Goal: Information Seeking & Learning: Learn about a topic

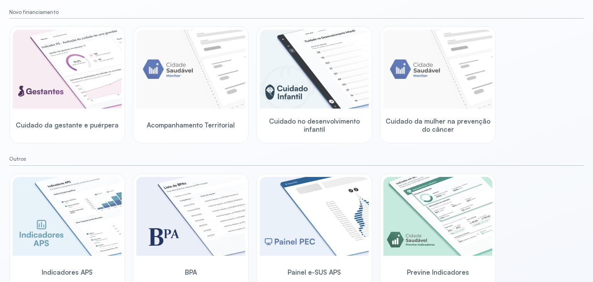
scroll to position [93, 0]
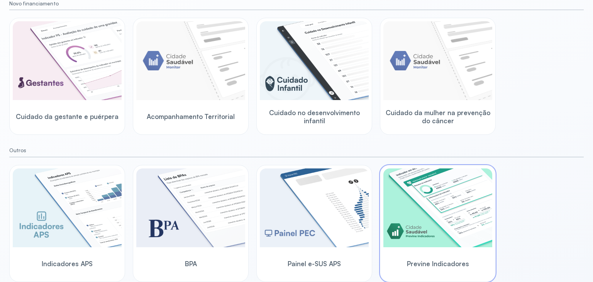
click at [471, 209] on img at bounding box center [438, 207] width 109 height 79
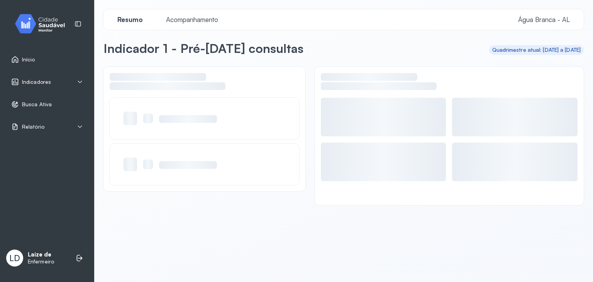
click at [53, 84] on div "Indicadores" at bounding box center [47, 82] width 72 height 8
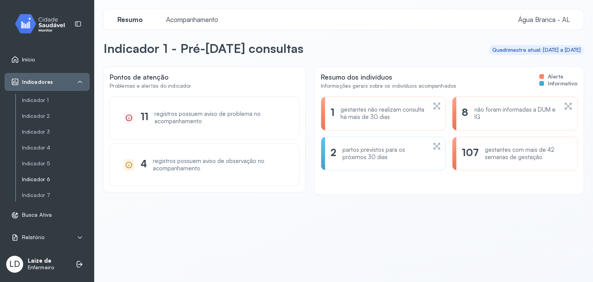
click at [53, 177] on link "Indicador 6" at bounding box center [56, 179] width 68 height 7
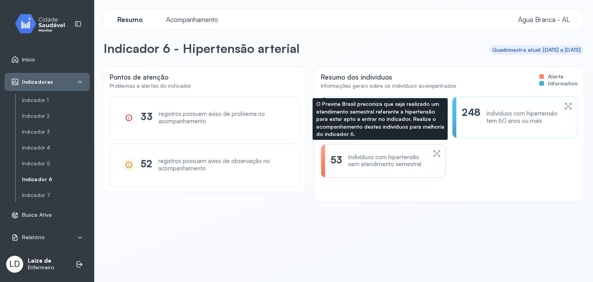
click at [370, 164] on div "indivíduos com hipertensão sem atendimento semestral" at bounding box center [387, 161] width 78 height 15
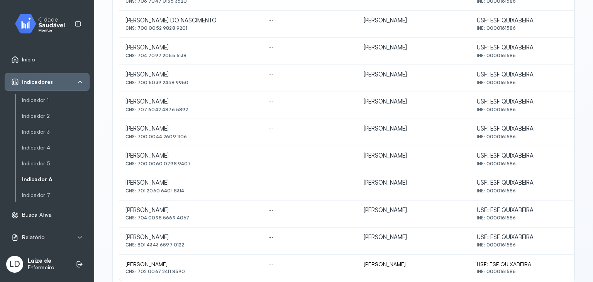
scroll to position [343, 0]
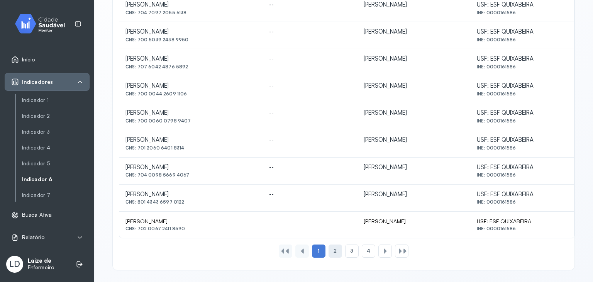
click at [345, 251] on div "2" at bounding box center [352, 251] width 14 height 13
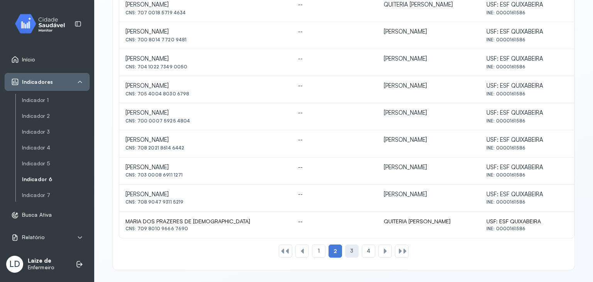
click at [362, 248] on div "3" at bounding box center [369, 251] width 14 height 13
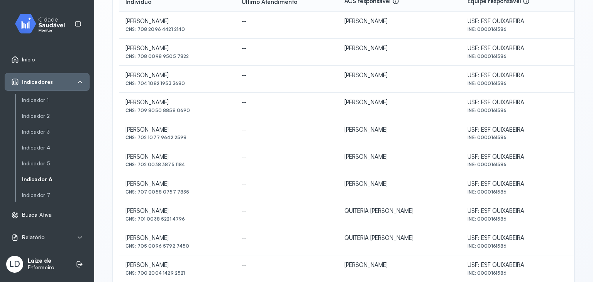
scroll to position [150, 0]
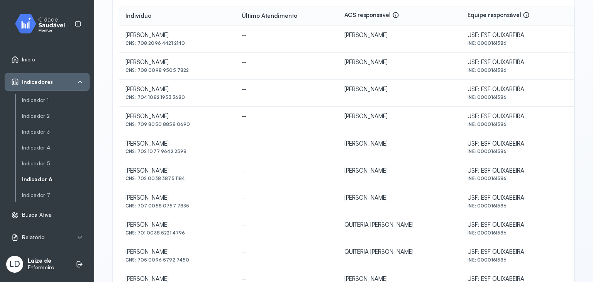
click at [537, 39] on div "USF: ESF QUIXABEIRA" at bounding box center [518, 35] width 100 height 7
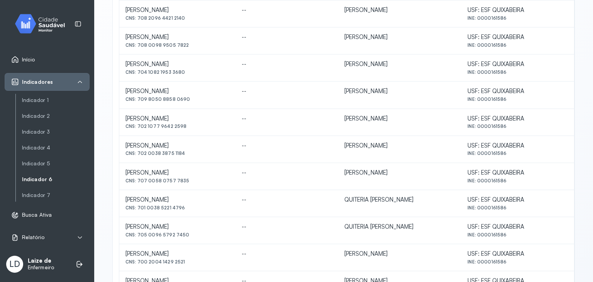
scroll to position [189, 0]
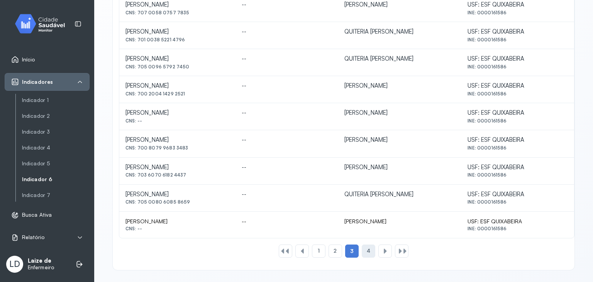
click at [379, 245] on div "4" at bounding box center [386, 251] width 14 height 13
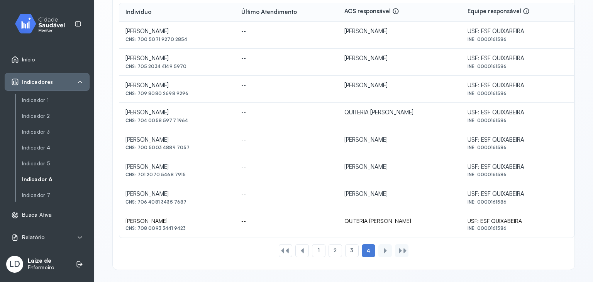
scroll to position [154, 0]
click at [382, 250] on div at bounding box center [385, 250] width 6 height 6
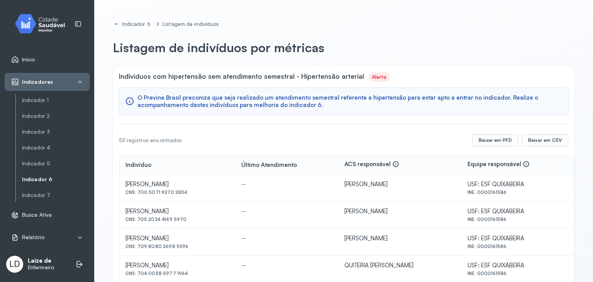
scroll to position [0, 0]
click at [40, 101] on link "Indicador 1" at bounding box center [56, 100] width 68 height 7
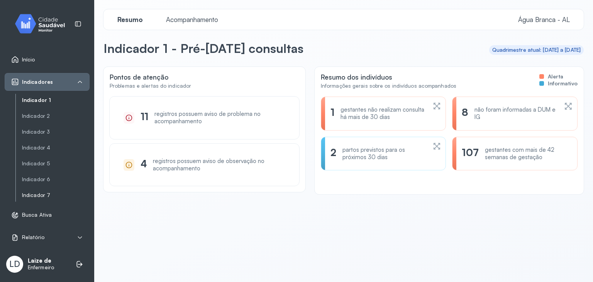
click at [37, 196] on link "Indicador 7" at bounding box center [56, 195] width 68 height 7
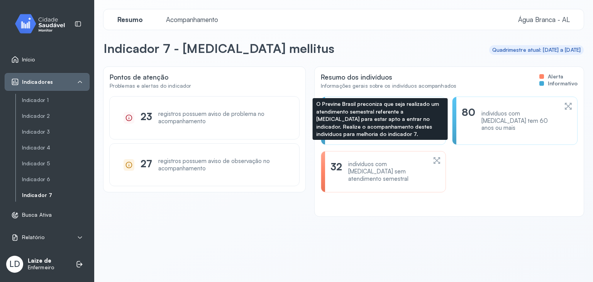
click at [342, 161] on div "32 indivíduos com [MEDICAL_DATA] sem atendimento semestral" at bounding box center [379, 172] width 96 height 22
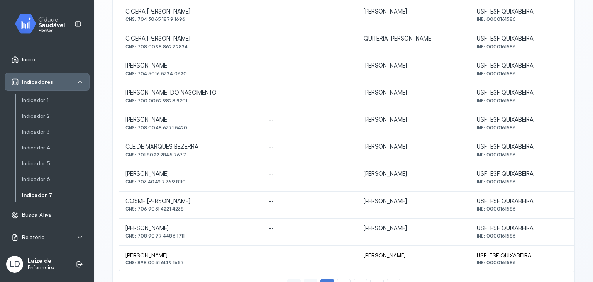
scroll to position [343, 0]
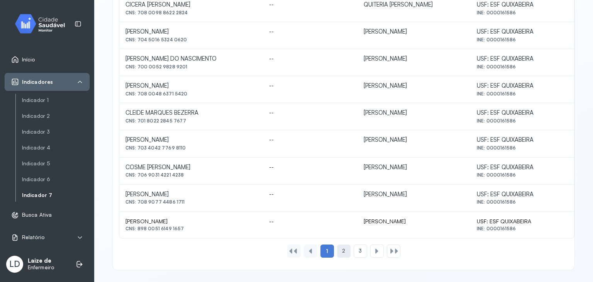
click at [342, 248] on span "2" at bounding box center [343, 251] width 3 height 7
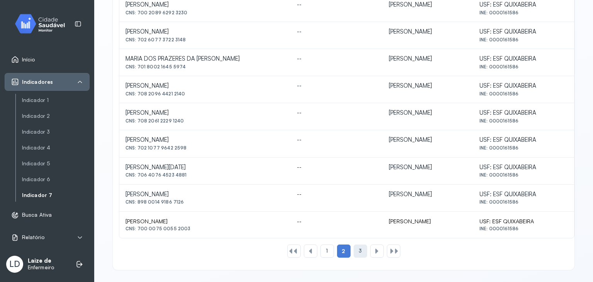
click at [359, 248] on span "3" at bounding box center [360, 251] width 3 height 7
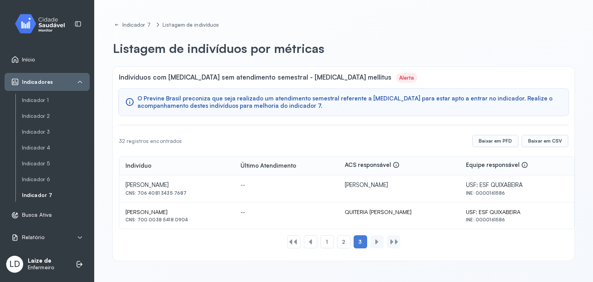
scroll to position [0, 0]
click at [37, 163] on link "Indicador 5" at bounding box center [56, 163] width 68 height 7
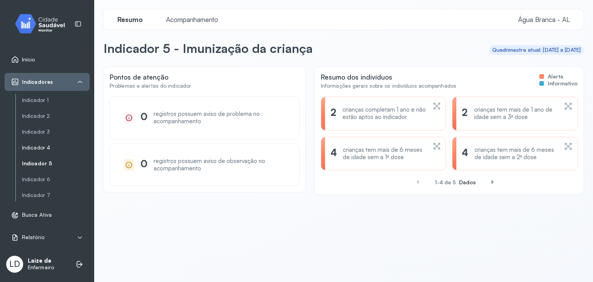
click at [39, 151] on link "Indicador 4" at bounding box center [56, 148] width 68 height 10
click at [39, 148] on link "Indicador 4" at bounding box center [56, 147] width 68 height 7
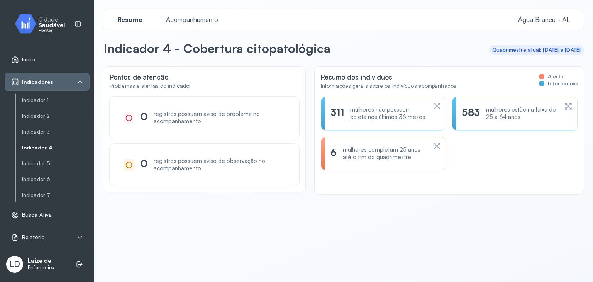
click at [452, 105] on div "311 mulheres não possuem coleta nos últimos 36 meses" at bounding box center [515, 114] width 126 height 34
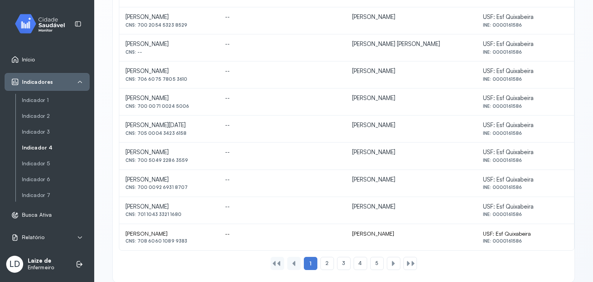
scroll to position [343, 0]
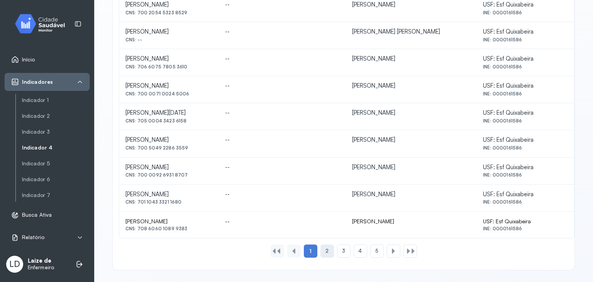
click at [337, 245] on div "2" at bounding box center [344, 251] width 14 height 13
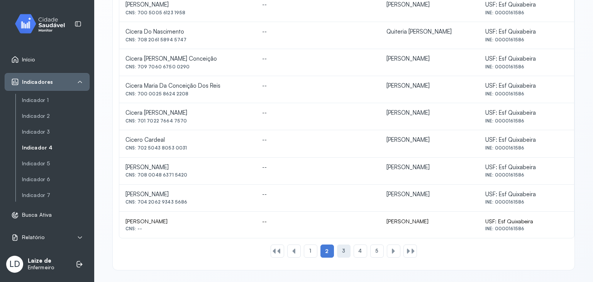
click at [354, 250] on div "3" at bounding box center [361, 251] width 14 height 13
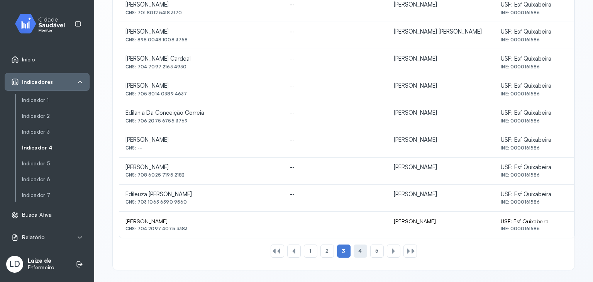
click at [359, 250] on span "4" at bounding box center [360, 251] width 3 height 7
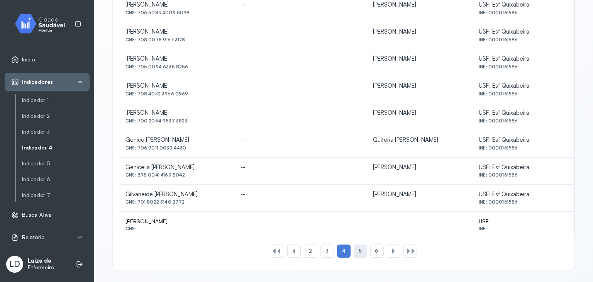
click at [359, 252] on span "5" at bounding box center [360, 251] width 3 height 7
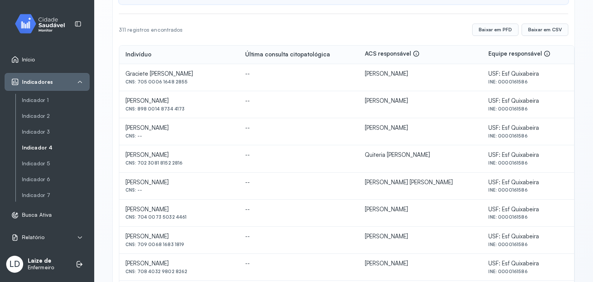
scroll to position [0, 0]
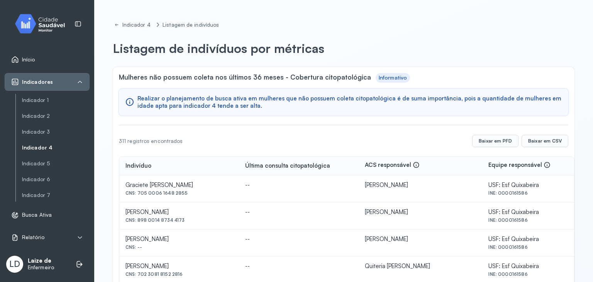
click at [46, 149] on link "Indicador 4" at bounding box center [56, 147] width 68 height 7
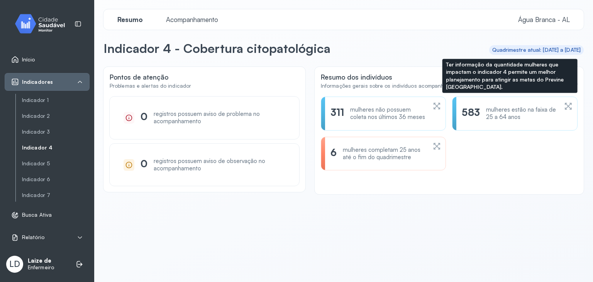
click at [496, 118] on div "mulheres estão na faixa de 25 a 64 anos" at bounding box center [522, 113] width 72 height 15
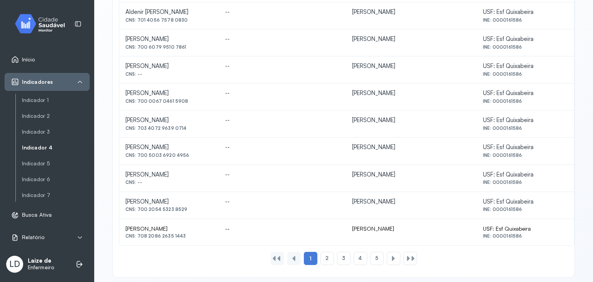
scroll to position [340, 0]
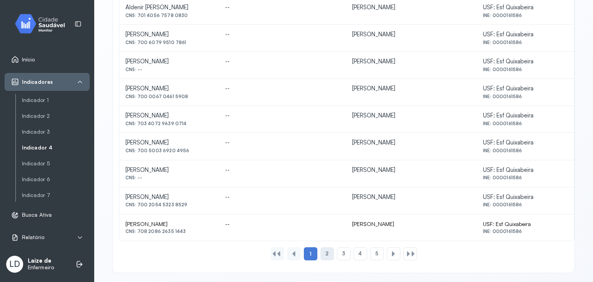
click at [337, 251] on div "2" at bounding box center [344, 253] width 14 height 13
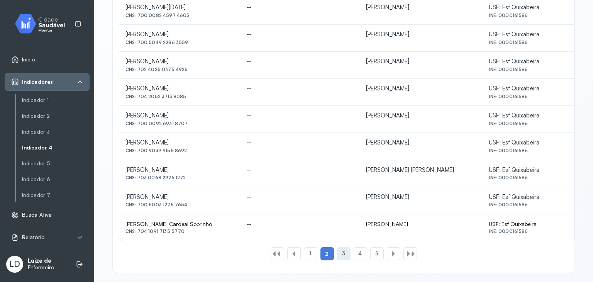
click at [354, 254] on div "3" at bounding box center [361, 253] width 14 height 13
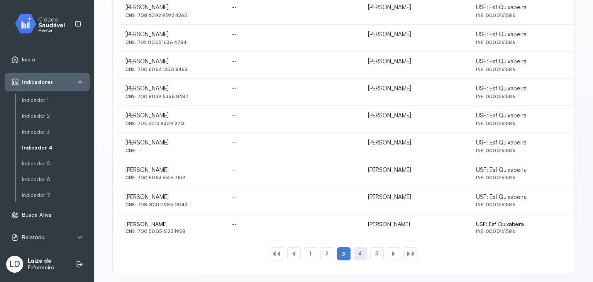
click at [359, 250] on span "4" at bounding box center [360, 253] width 3 height 7
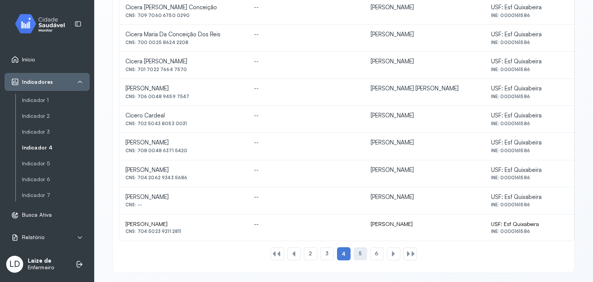
click at [370, 249] on div "5" at bounding box center [377, 253] width 14 height 13
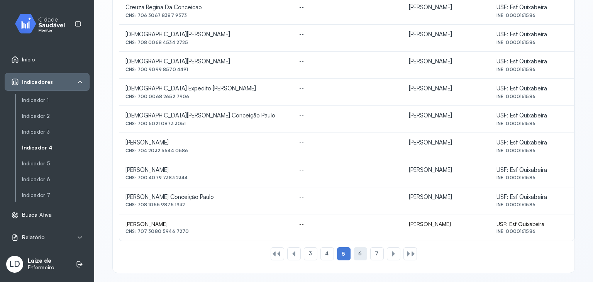
click at [370, 247] on div "6" at bounding box center [377, 253] width 14 height 13
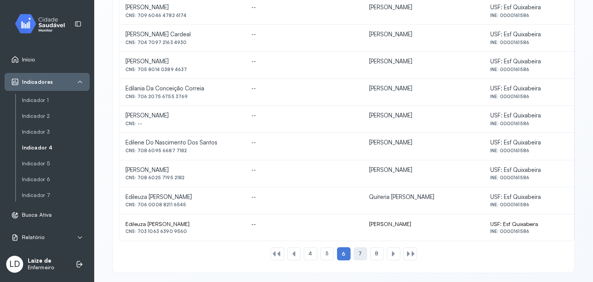
click at [359, 250] on span "7" at bounding box center [360, 253] width 3 height 7
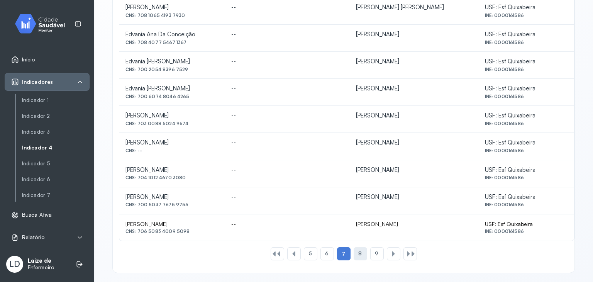
click at [370, 248] on div "8" at bounding box center [377, 253] width 14 height 13
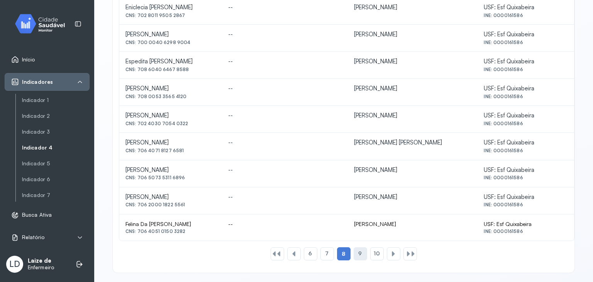
click at [370, 247] on div "9" at bounding box center [377, 253] width 14 height 13
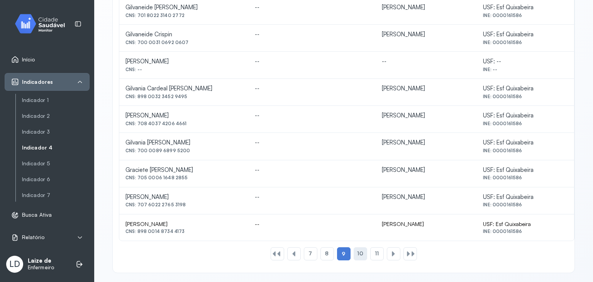
click at [370, 250] on div "10" at bounding box center [377, 253] width 14 height 13
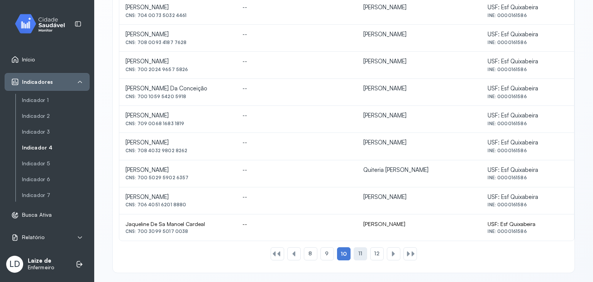
click at [359, 250] on span "11" at bounding box center [361, 253] width 4 height 7
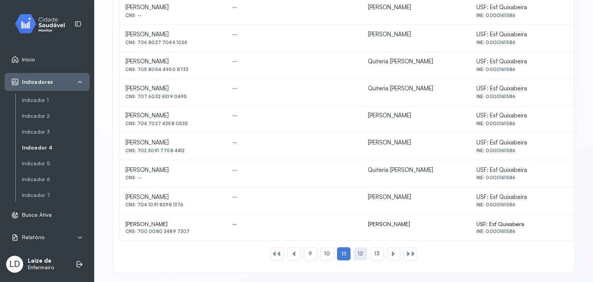
click at [358, 250] on span "12" at bounding box center [360, 253] width 5 height 7
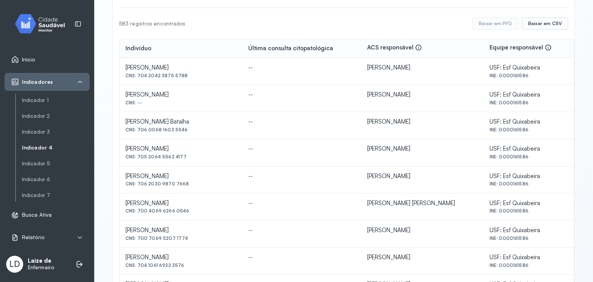
scroll to position [109, 0]
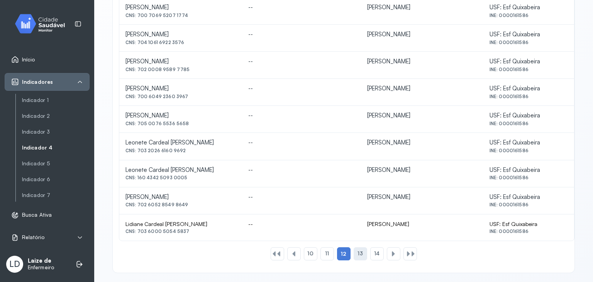
click at [358, 252] on span "13" at bounding box center [360, 253] width 5 height 7
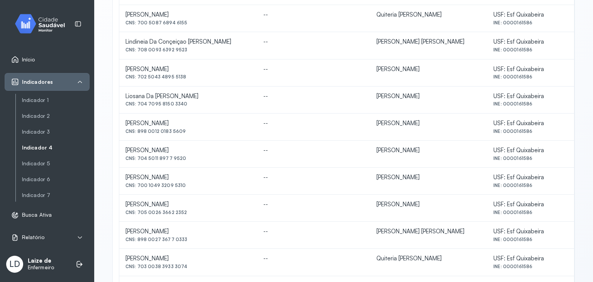
scroll to position [340, 0]
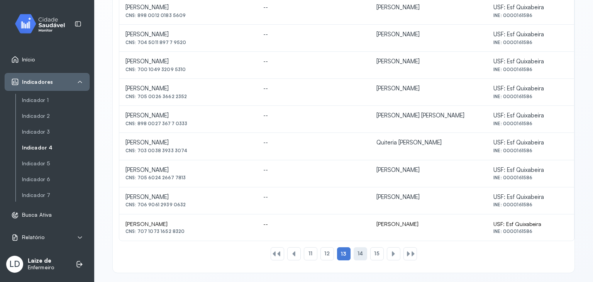
click at [358, 250] on span "14" at bounding box center [360, 253] width 5 height 7
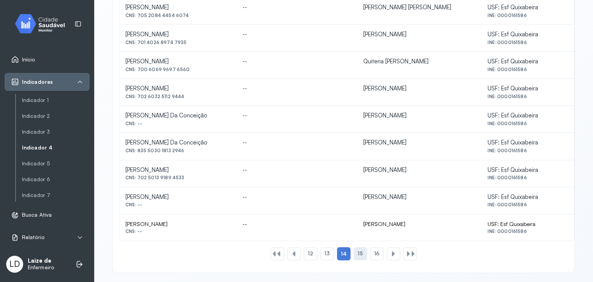
click at [370, 253] on div "15" at bounding box center [377, 253] width 14 height 13
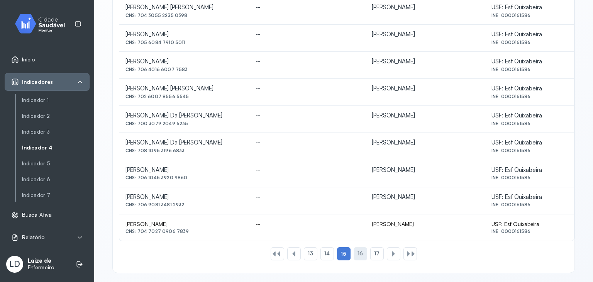
click at [370, 247] on div "16" at bounding box center [377, 253] width 14 height 13
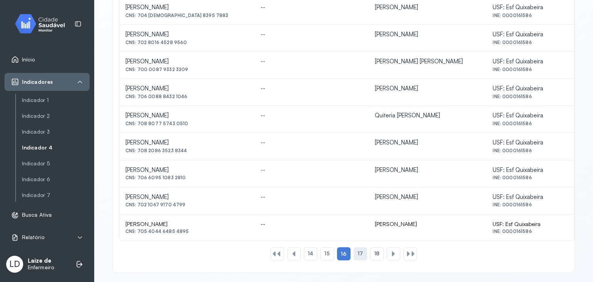
click at [370, 247] on div "17" at bounding box center [377, 253] width 14 height 13
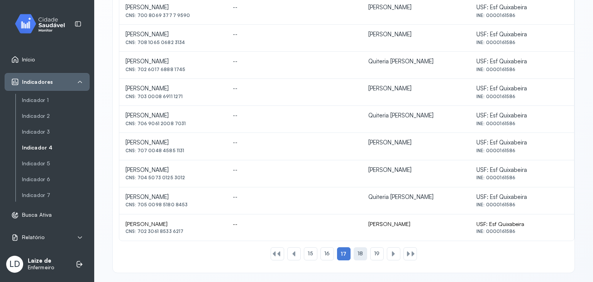
click at [370, 247] on div "18" at bounding box center [377, 253] width 14 height 13
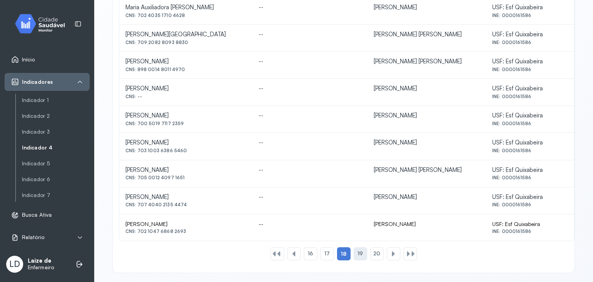
click at [370, 249] on div "19" at bounding box center [377, 253] width 14 height 13
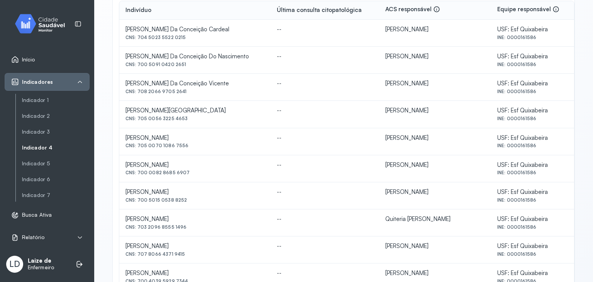
scroll to position [147, 0]
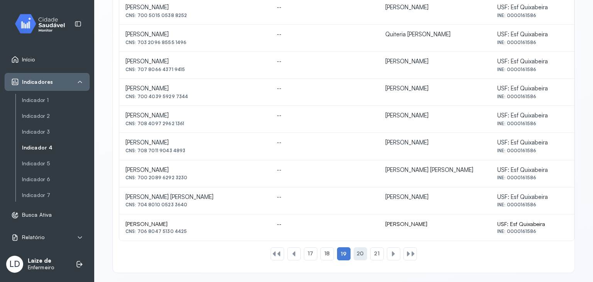
click at [360, 250] on span "20" at bounding box center [360, 253] width 7 height 7
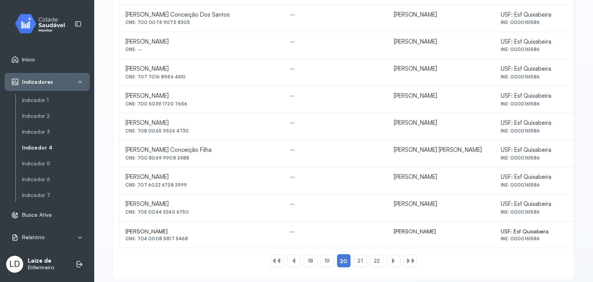
scroll to position [302, 0]
click at [358, 258] on span "21" at bounding box center [360, 261] width 5 height 7
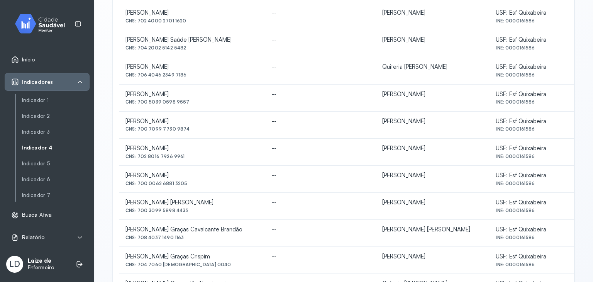
scroll to position [186, 0]
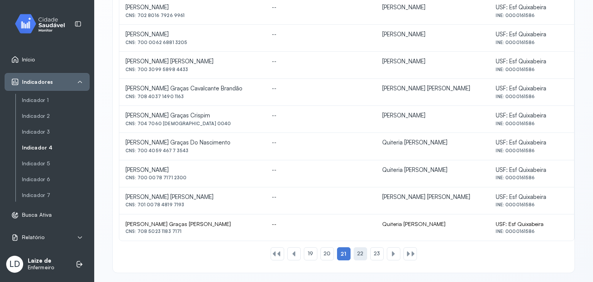
click at [357, 250] on span "22" at bounding box center [360, 253] width 6 height 7
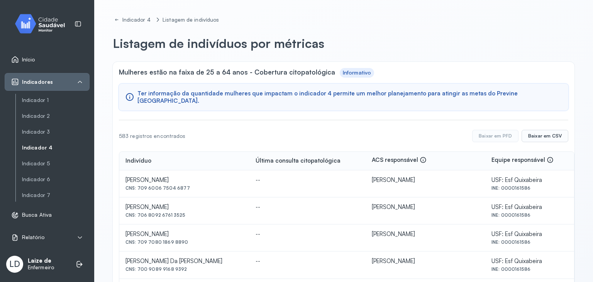
scroll to position [340, 0]
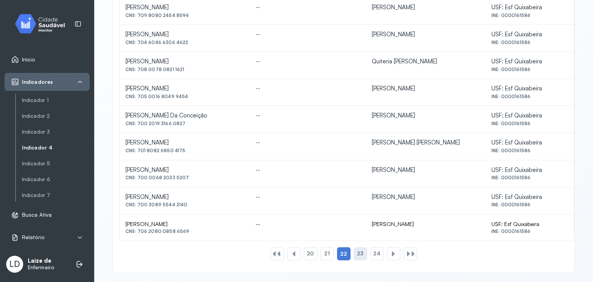
click at [370, 247] on div "23" at bounding box center [377, 253] width 14 height 13
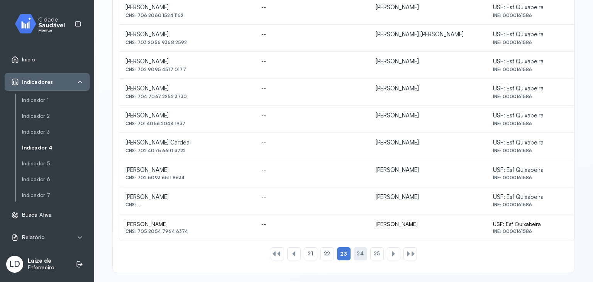
click at [358, 250] on span "24" at bounding box center [360, 253] width 7 height 7
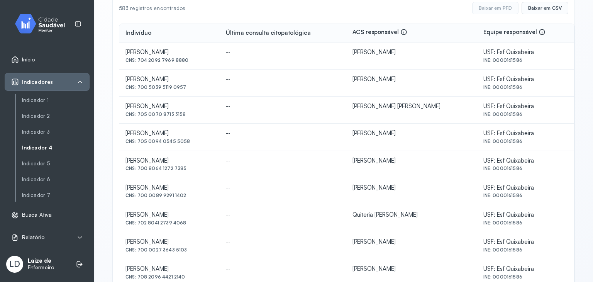
scroll to position [0, 0]
